Goal: Navigation & Orientation: Find specific page/section

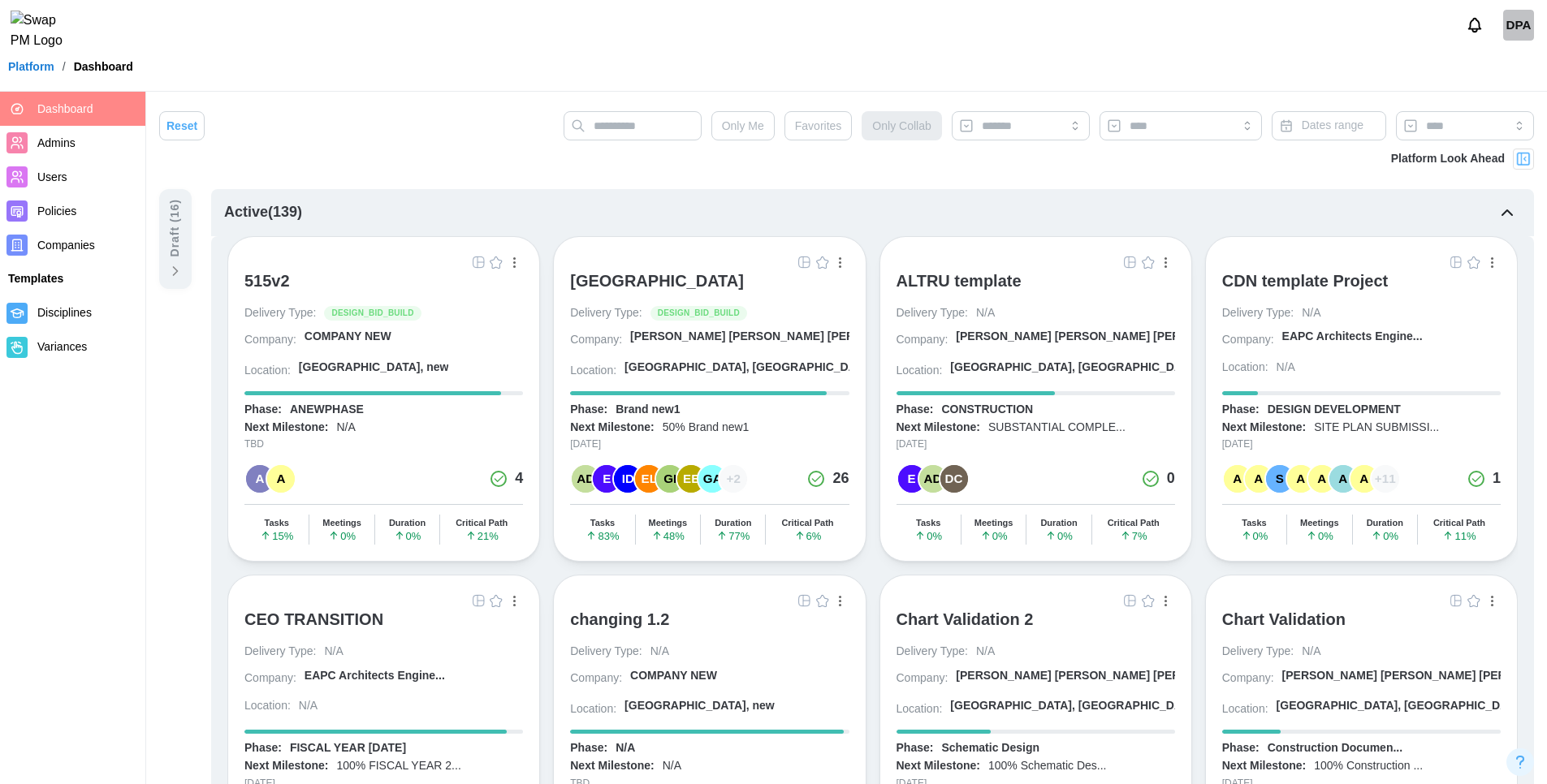
click at [479, 263] on img "button" at bounding box center [478, 262] width 13 height 13
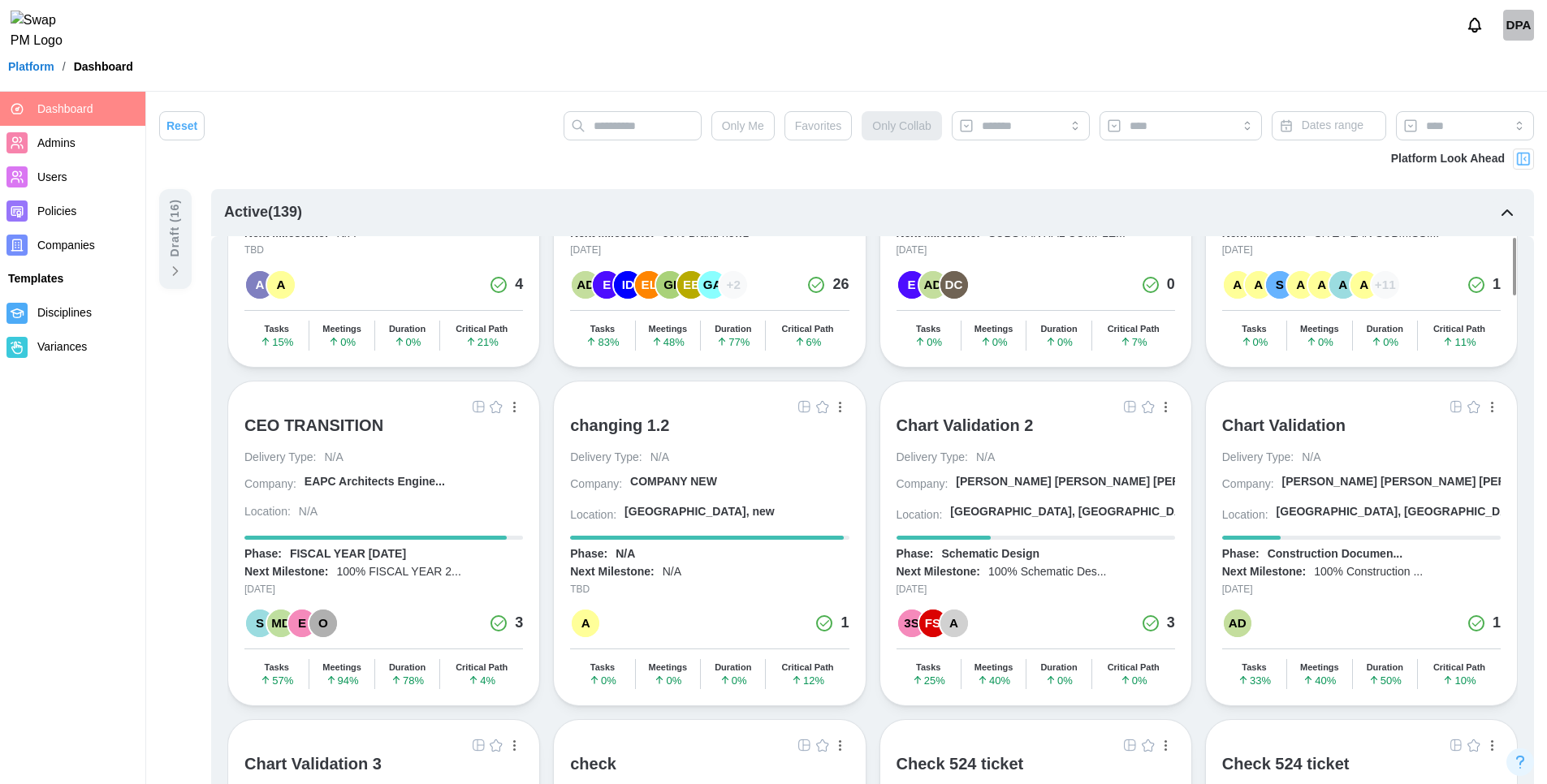
scroll to position [0, 0]
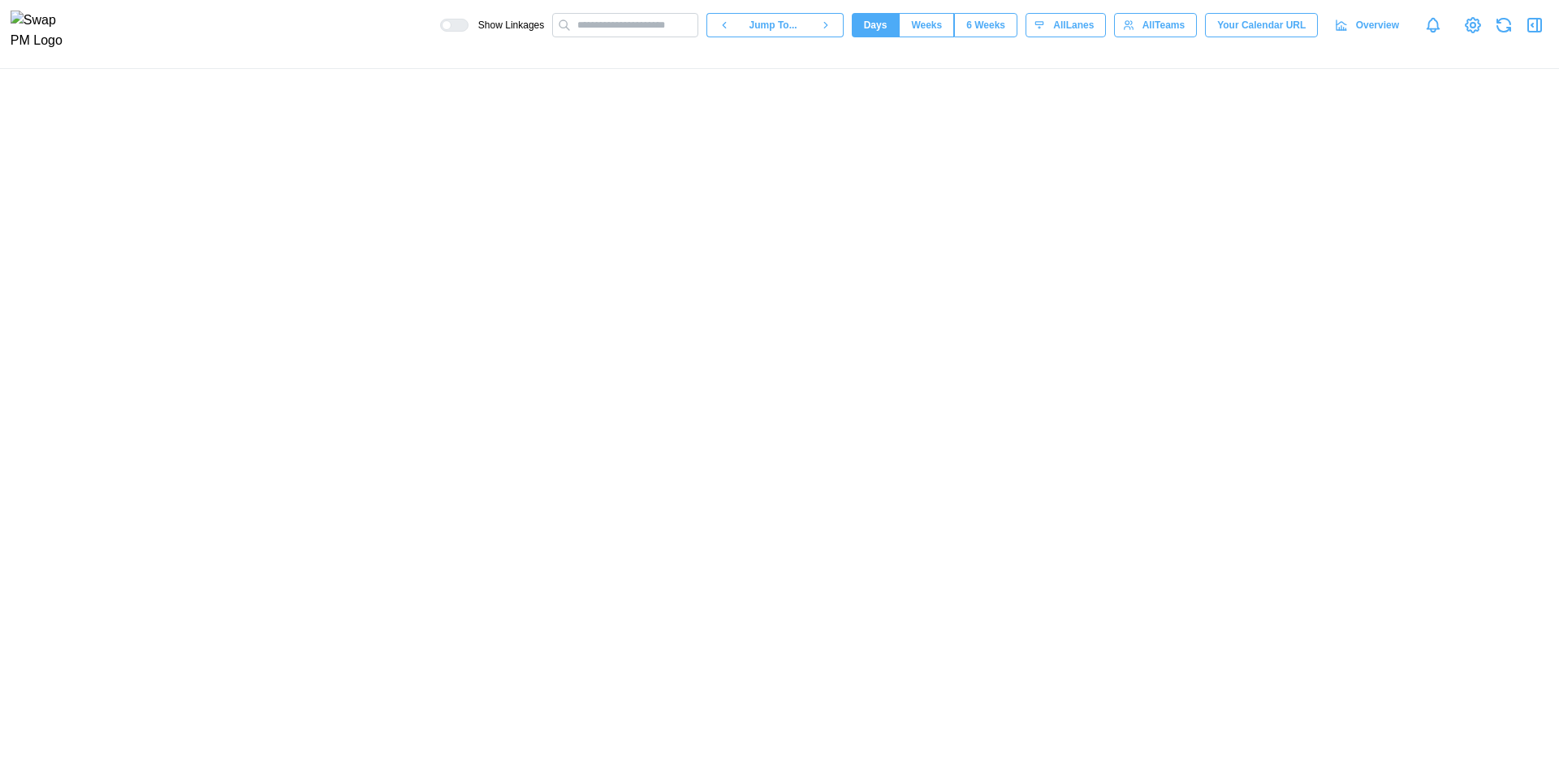
click at [1326, 213] on div at bounding box center [780, 427] width 1559 height 715
click at [1533, 30] on icon "button" at bounding box center [1535, 25] width 20 height 20
